Goal: Transaction & Acquisition: Book appointment/travel/reservation

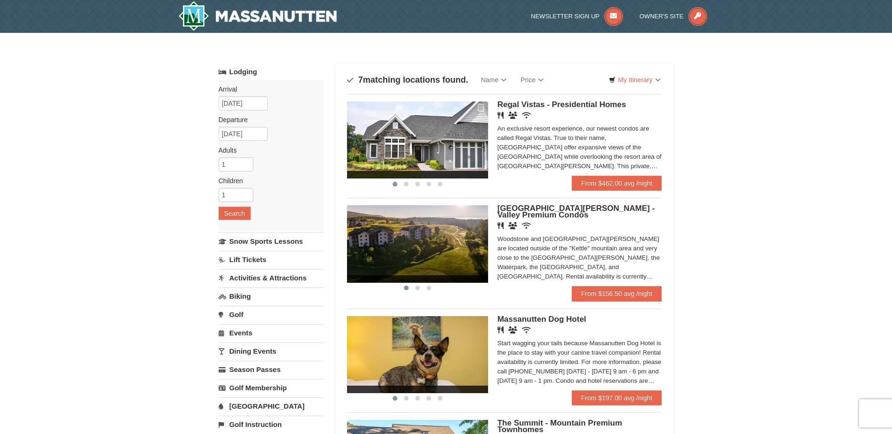
click at [255, 410] on link "[GEOGRAPHIC_DATA]" at bounding box center [271, 406] width 105 height 17
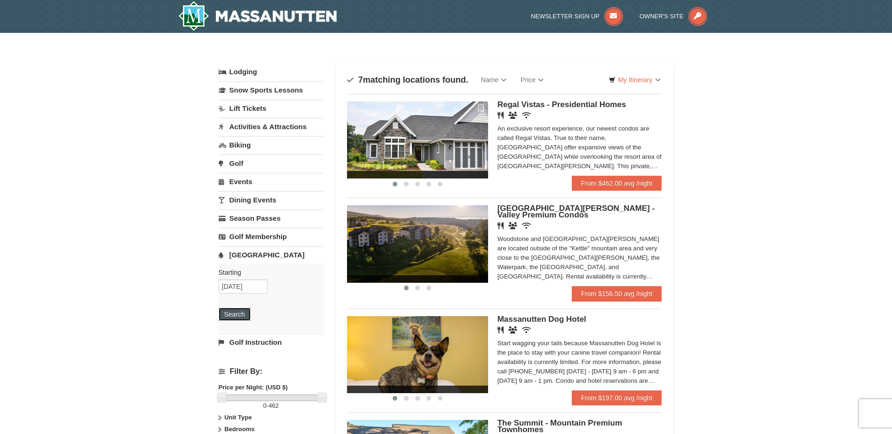
click at [238, 310] on button "Search" at bounding box center [235, 314] width 32 height 13
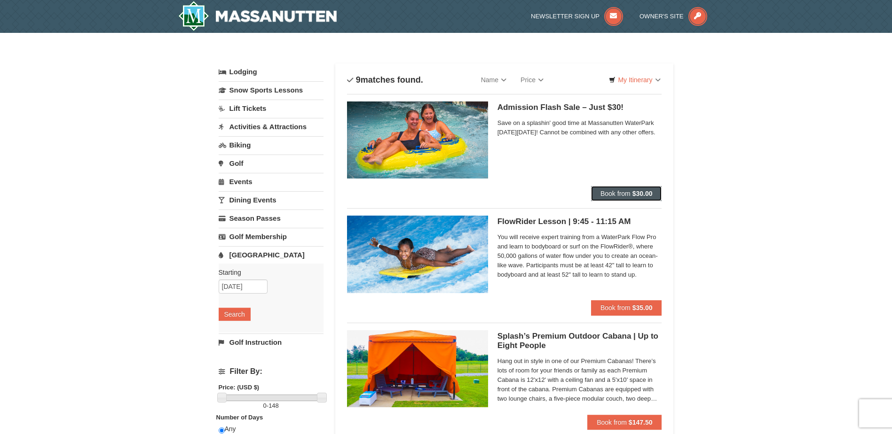
click at [611, 191] on span "Book from" at bounding box center [615, 194] width 30 height 8
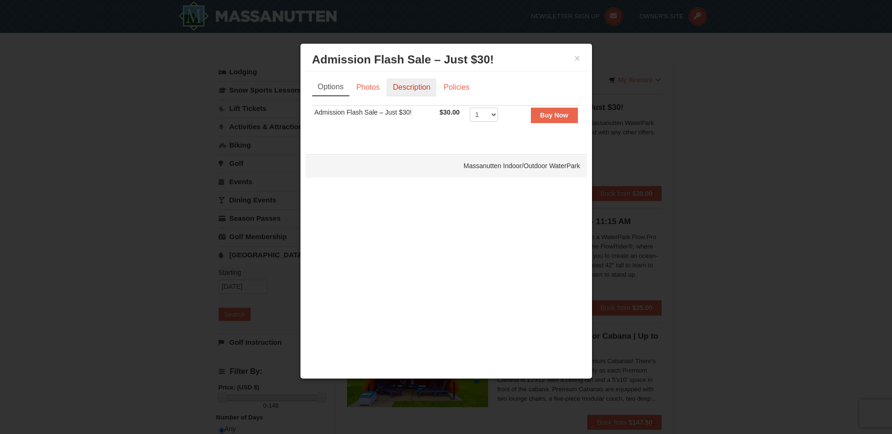
click at [396, 88] on link "Description" at bounding box center [412, 88] width 50 height 18
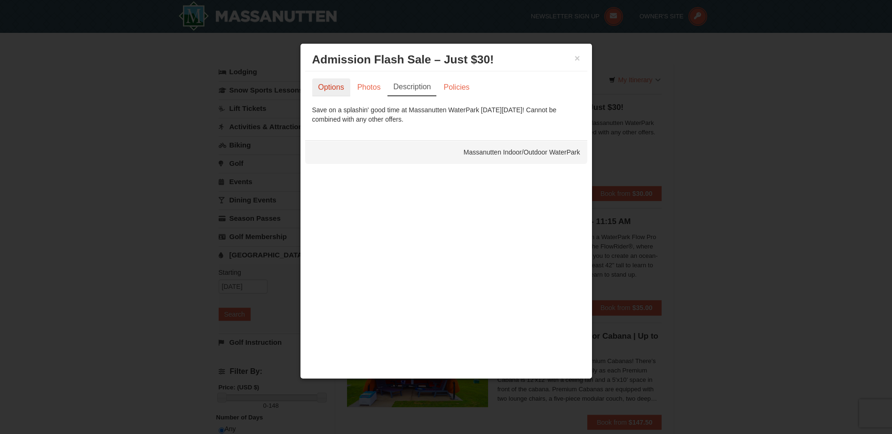
click at [336, 93] on link "Options" at bounding box center [331, 88] width 38 height 18
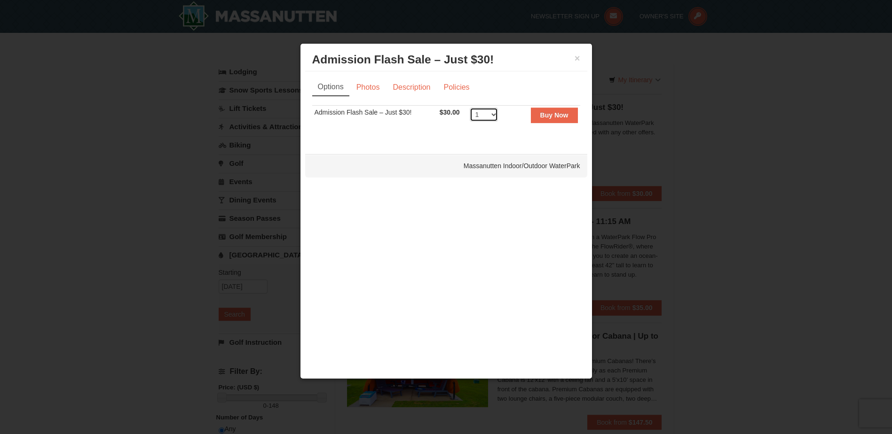
click at [488, 116] on select "1 2 3 4 5 6 7 8 9 10 11 12 13 14 15 16 17 18 19 20 21 22 23 24 25 26 27 28 29 3…" at bounding box center [484, 115] width 28 height 14
select select "2"
click at [470, 108] on select "1 2 3 4 5 6 7 8 9 10 11 12 13 14 15 16 17 18 19 20 21 22 23 24 25 26 27 28 29 3…" at bounding box center [484, 115] width 28 height 14
click at [577, 60] on button "×" at bounding box center [578, 58] width 6 height 9
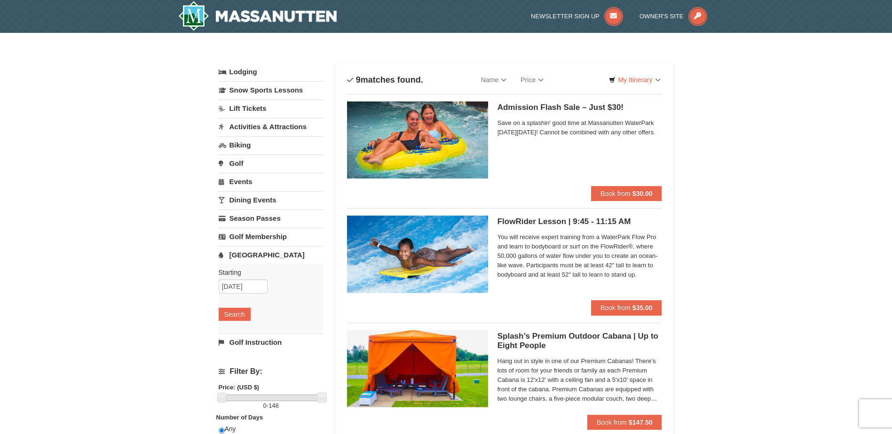
click at [584, 127] on span "Save on a splashin' good time at Massanutten WaterPark [DATE][DATE]! Cannot be …" at bounding box center [579, 127] width 165 height 19
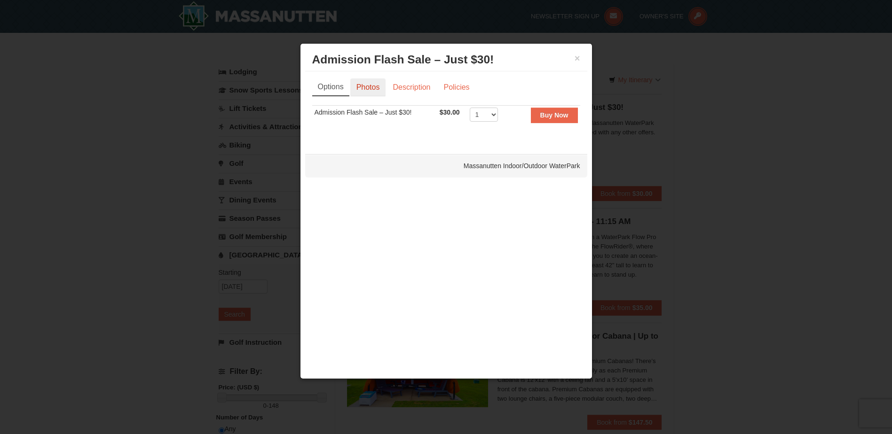
click at [362, 91] on link "Photos" at bounding box center [368, 88] width 36 height 18
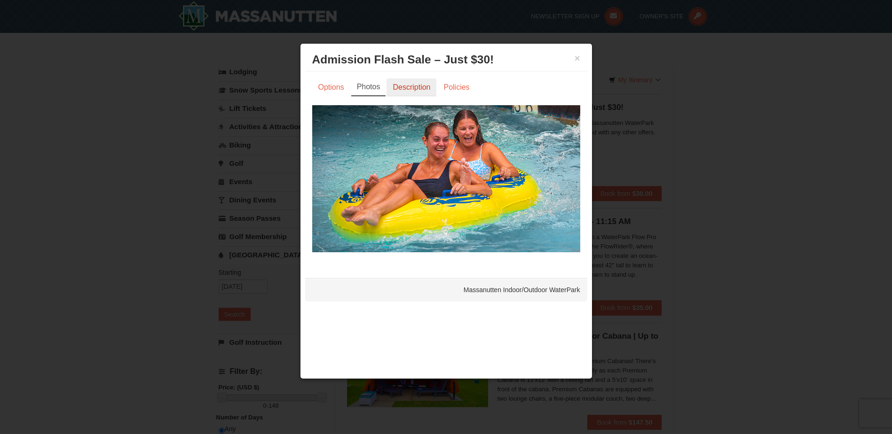
click at [423, 91] on link "Description" at bounding box center [412, 88] width 50 height 18
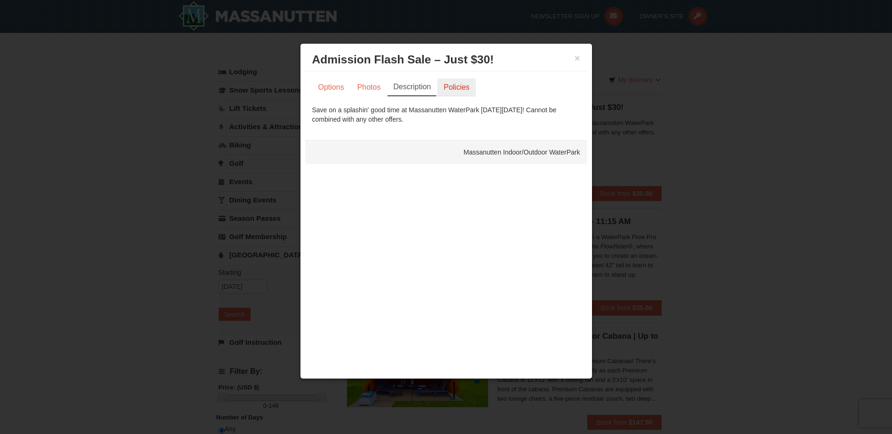
click at [458, 91] on link "Policies" at bounding box center [456, 88] width 38 height 18
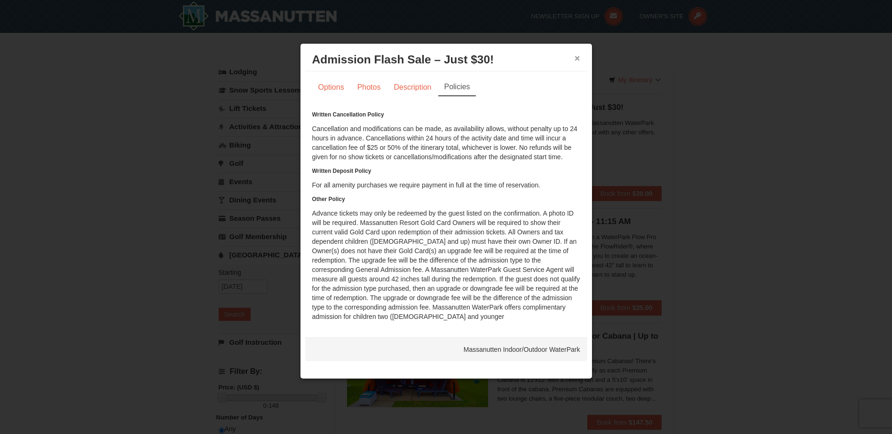
click at [576, 59] on button "×" at bounding box center [578, 58] width 6 height 9
